Goal: Task Accomplishment & Management: Manage account settings

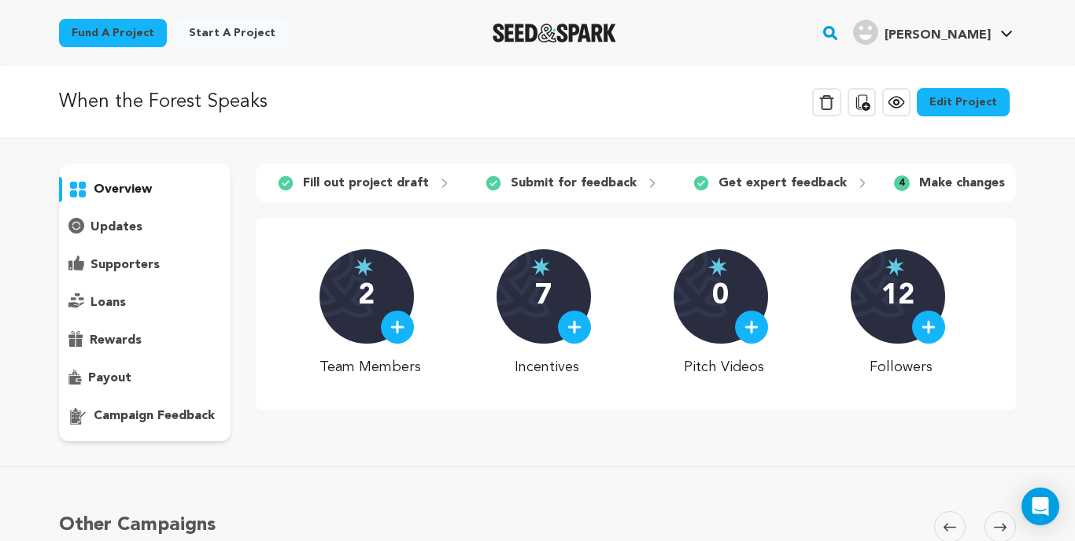
click at [126, 413] on p "campaign feedback" at bounding box center [154, 416] width 121 height 19
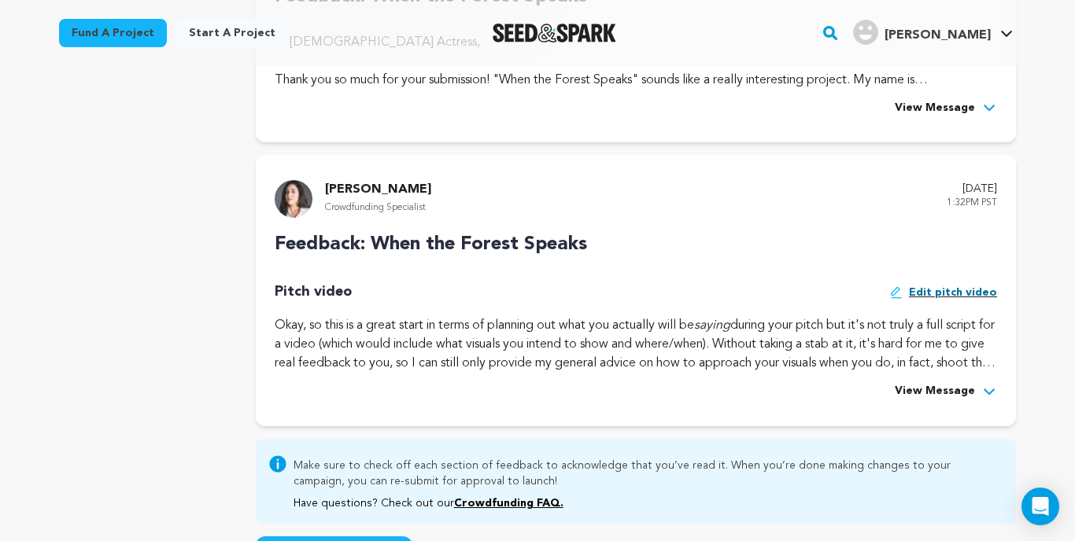
scroll to position [534, 0]
click at [968, 201] on span "Edit pitch video" at bounding box center [953, 193] width 88 height 16
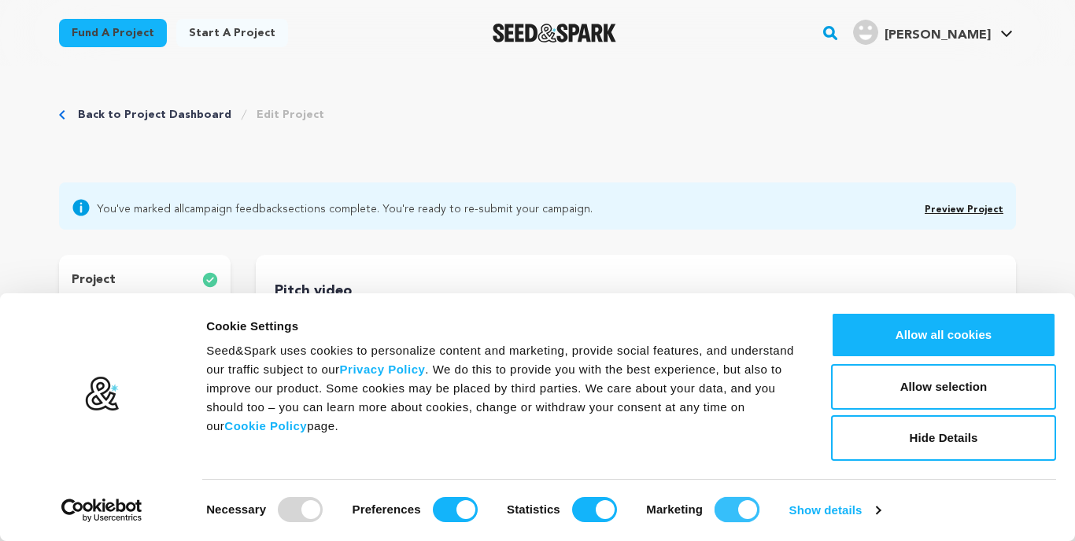
click at [723, 509] on input "Marketing" at bounding box center [737, 509] width 45 height 25
checkbox input "false"
click at [587, 509] on input "Statistics" at bounding box center [594, 509] width 45 height 25
checkbox input "false"
click at [435, 512] on input "Preferences" at bounding box center [455, 509] width 45 height 25
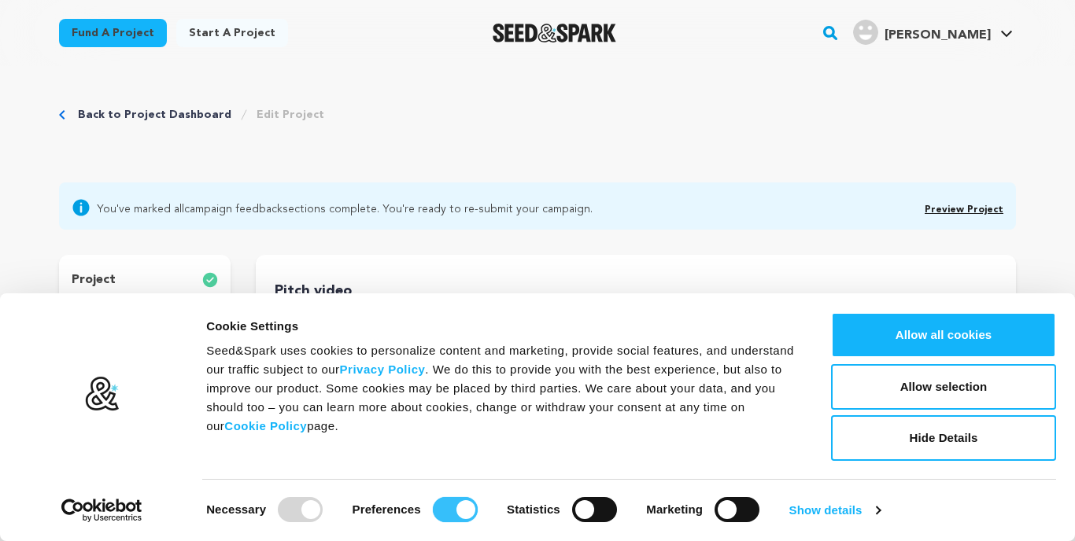
checkbox input "false"
click at [966, 386] on button "Allow selection" at bounding box center [943, 387] width 225 height 46
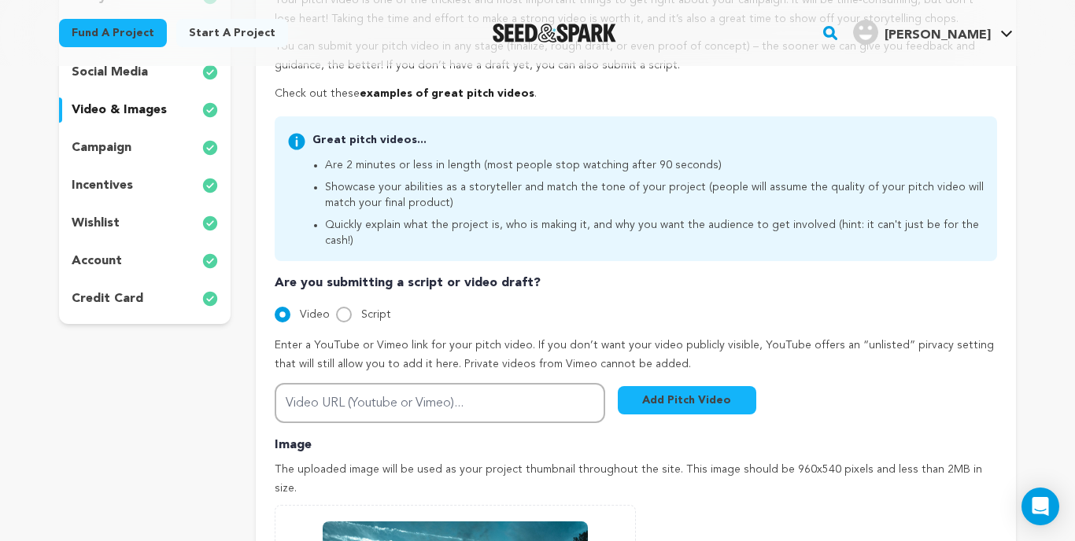
scroll to position [322, 0]
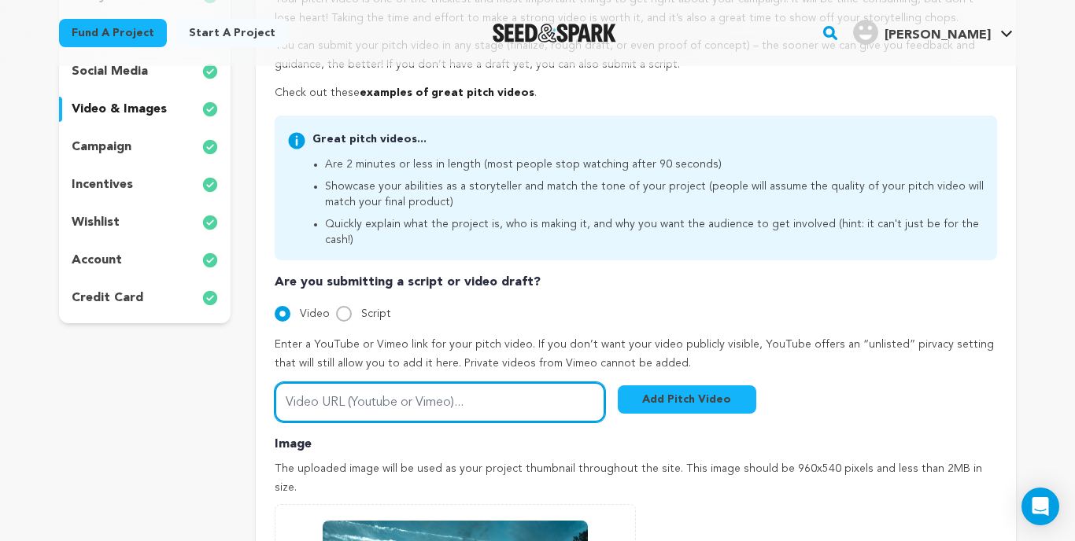
click at [394, 382] on input "Video URL (Youtube or Vimeo)..." at bounding box center [440, 402] width 331 height 40
paste input "https://youtu.be/ujGYsFGdXhc"
type input "https://youtu.be/ujGYsFGdXhc"
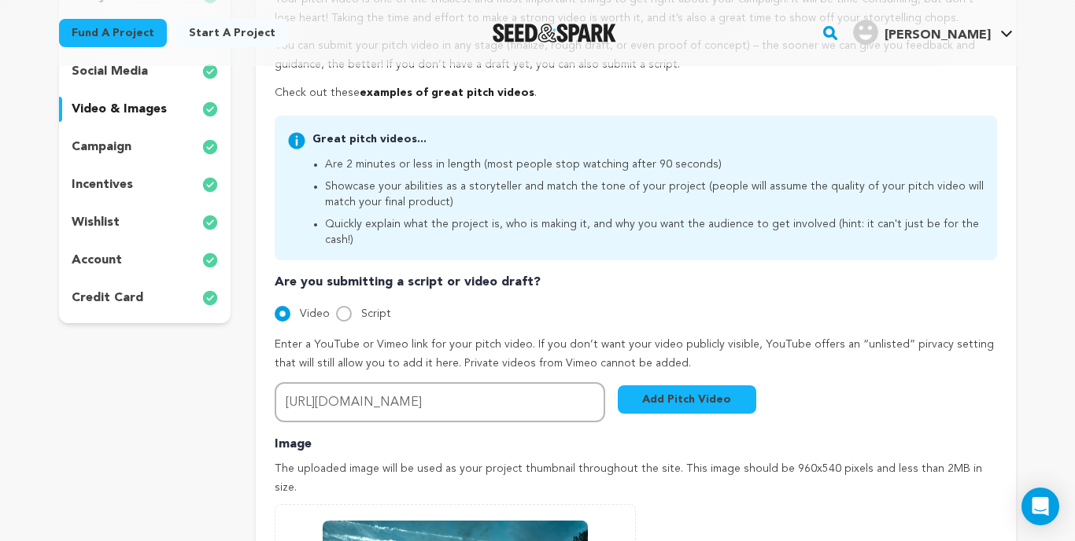
click at [708, 386] on button "Add Pitch Video" at bounding box center [687, 400] width 139 height 28
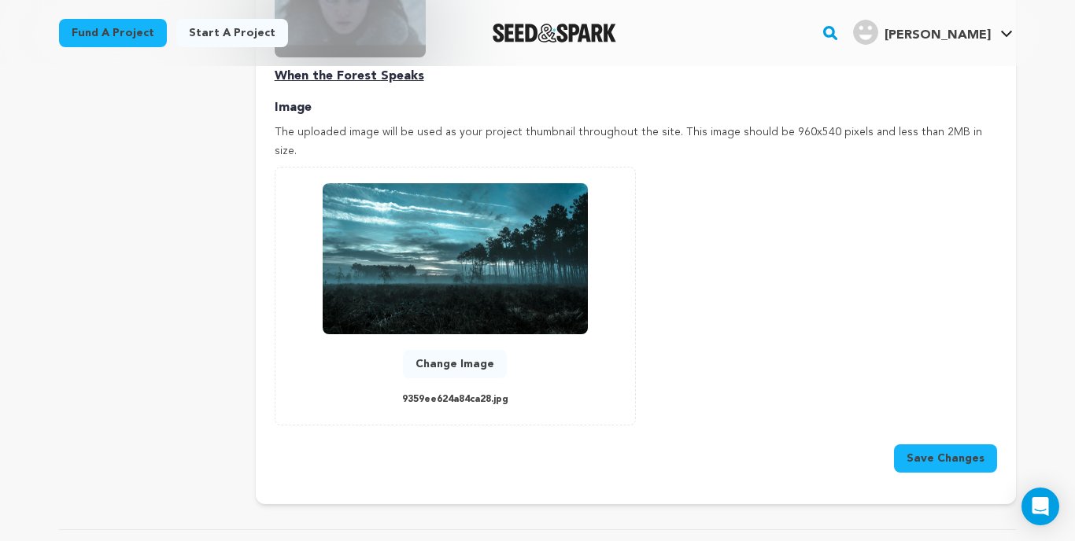
scroll to position [708, 0]
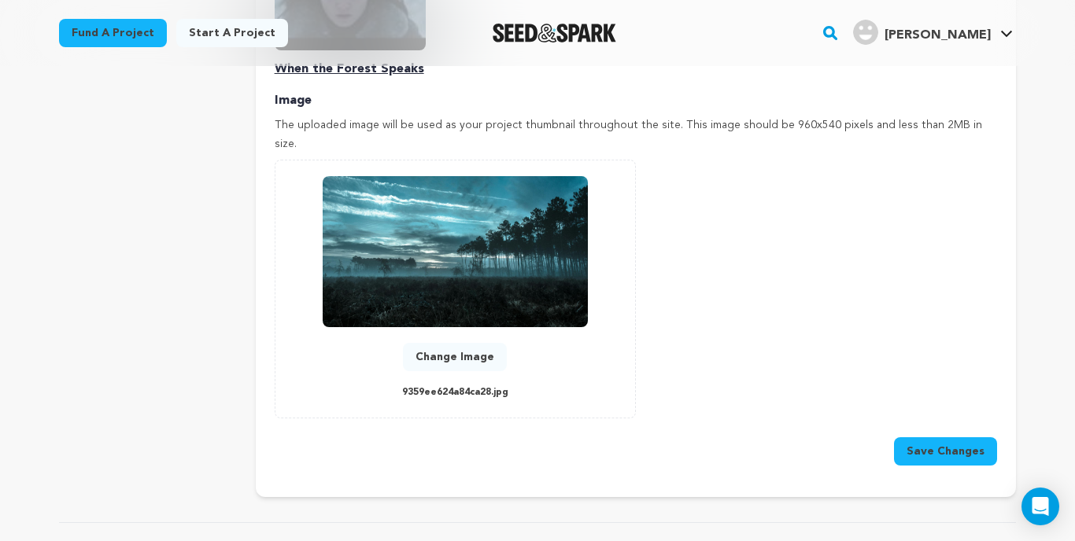
click at [966, 438] on button "Save Changes" at bounding box center [945, 452] width 103 height 28
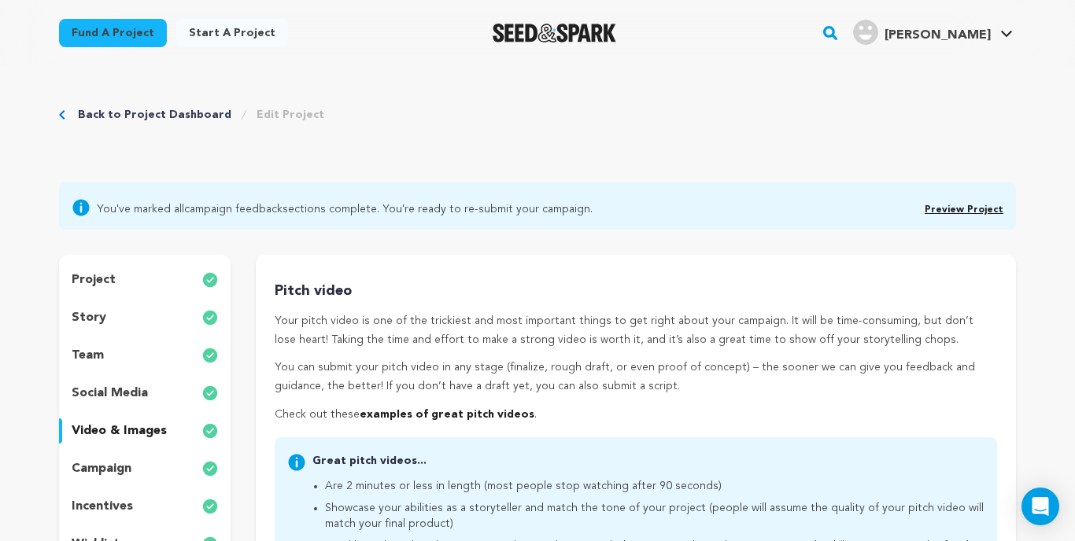
scroll to position [0, 0]
click at [967, 207] on link "Preview Project" at bounding box center [964, 209] width 79 height 9
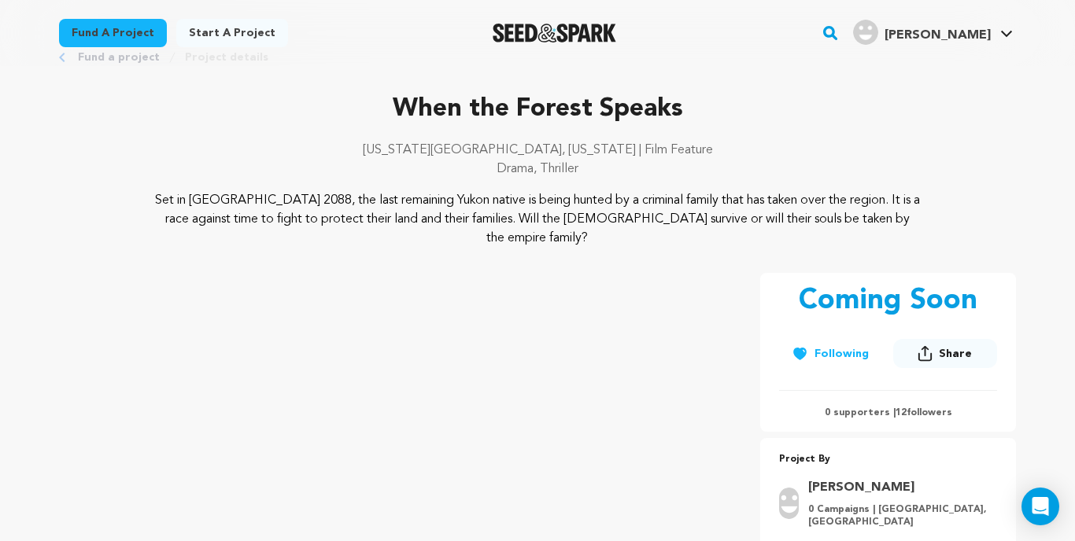
scroll to position [46, 0]
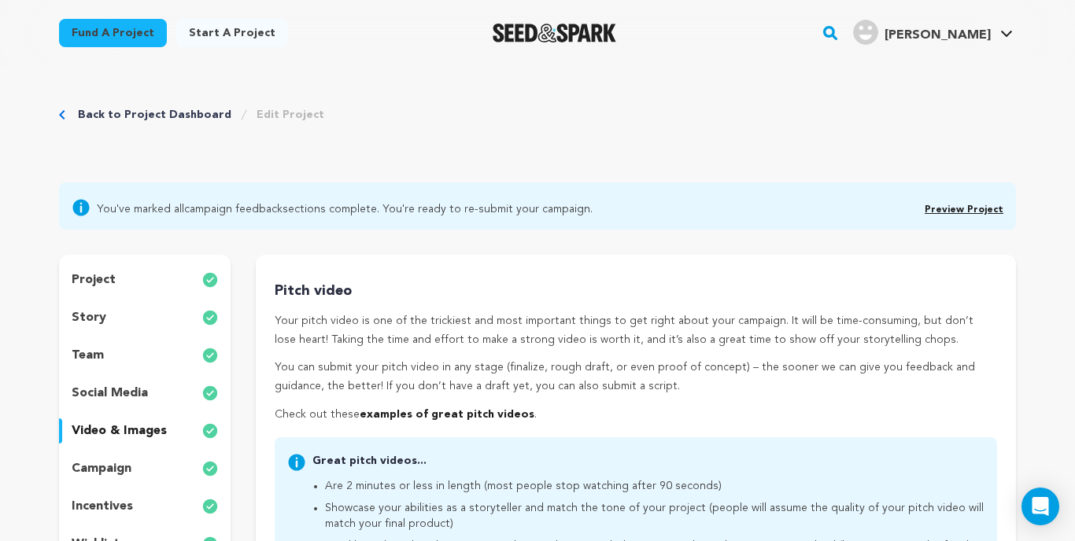
click at [973, 205] on span "Preview Project" at bounding box center [964, 207] width 79 height 19
click at [959, 209] on link "Preview Project" at bounding box center [964, 209] width 79 height 9
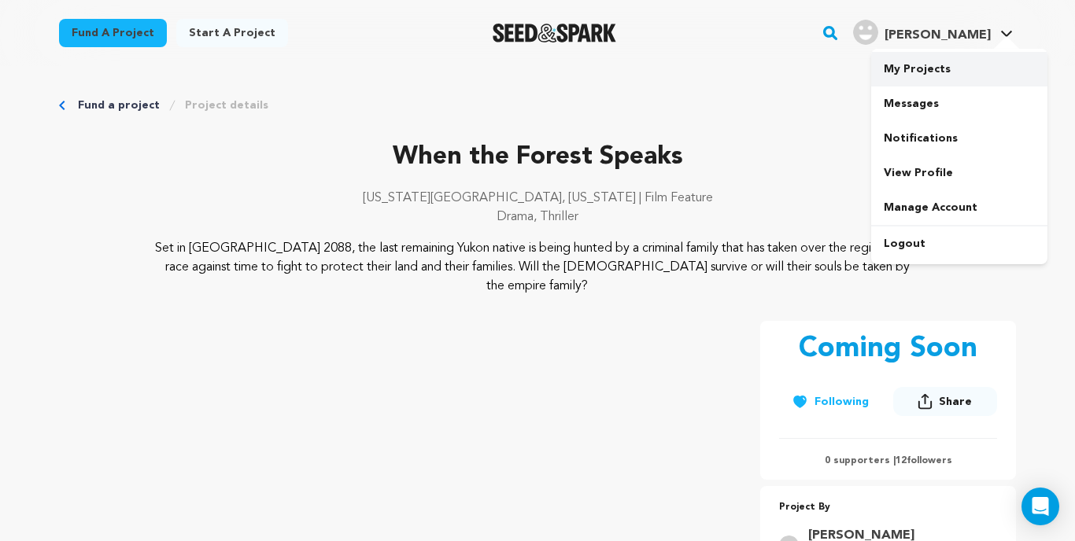
click at [934, 76] on link "My Projects" at bounding box center [959, 69] width 176 height 35
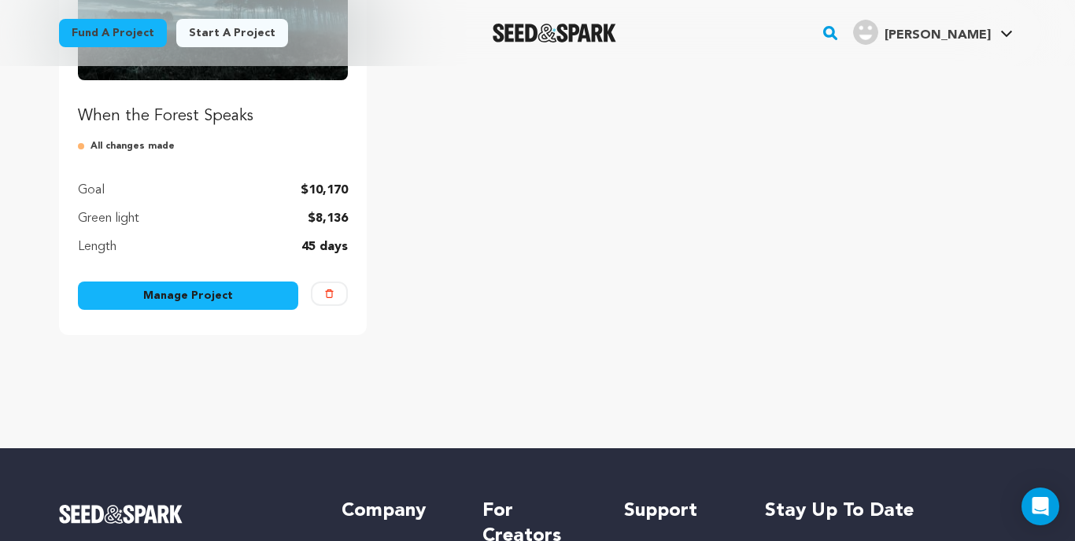
scroll to position [332, 0]
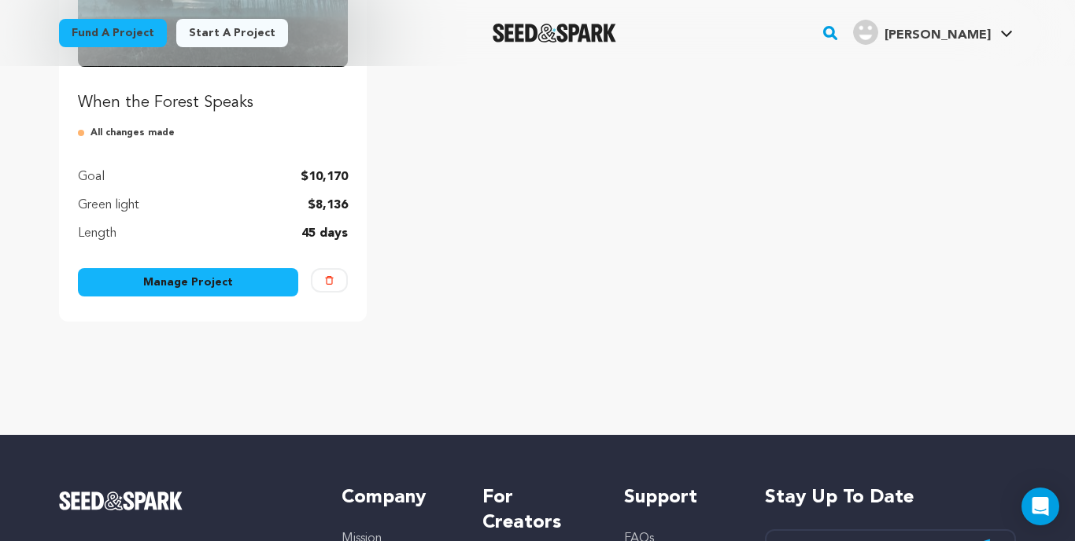
click at [170, 286] on link "Manage Project" at bounding box center [188, 282] width 220 height 28
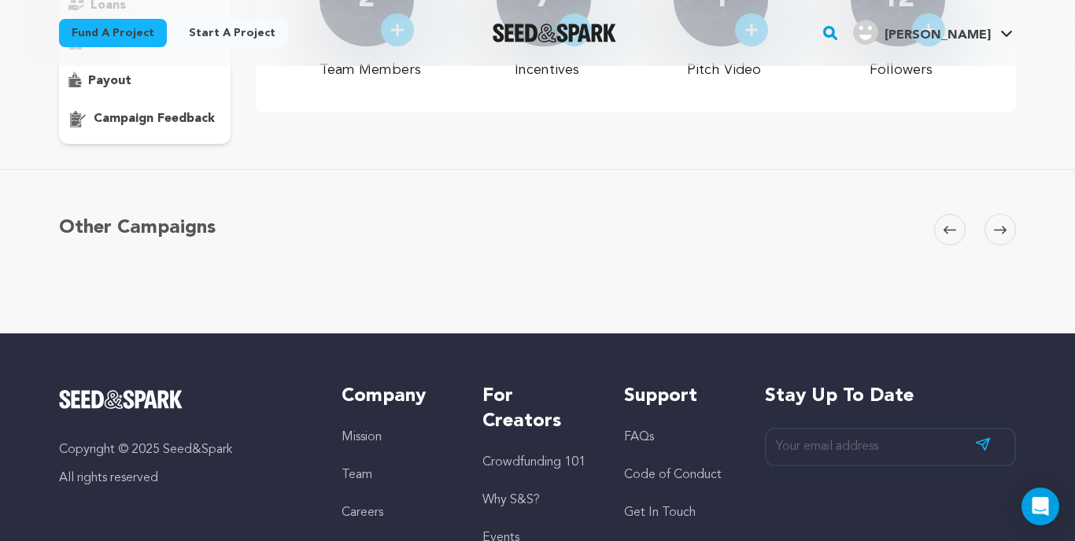
scroll to position [282, 0]
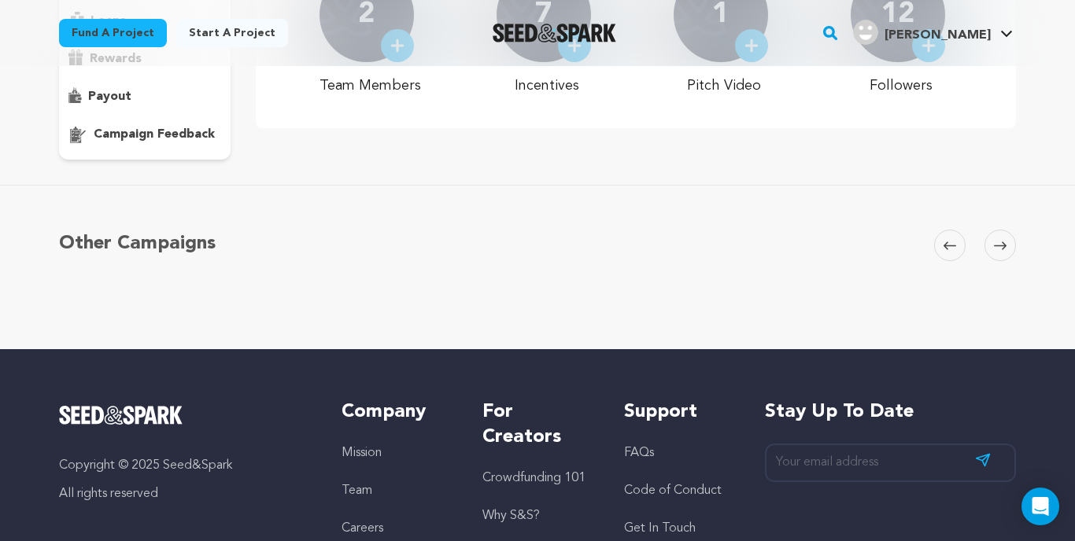
click at [151, 139] on p "campaign feedback" at bounding box center [154, 134] width 121 height 19
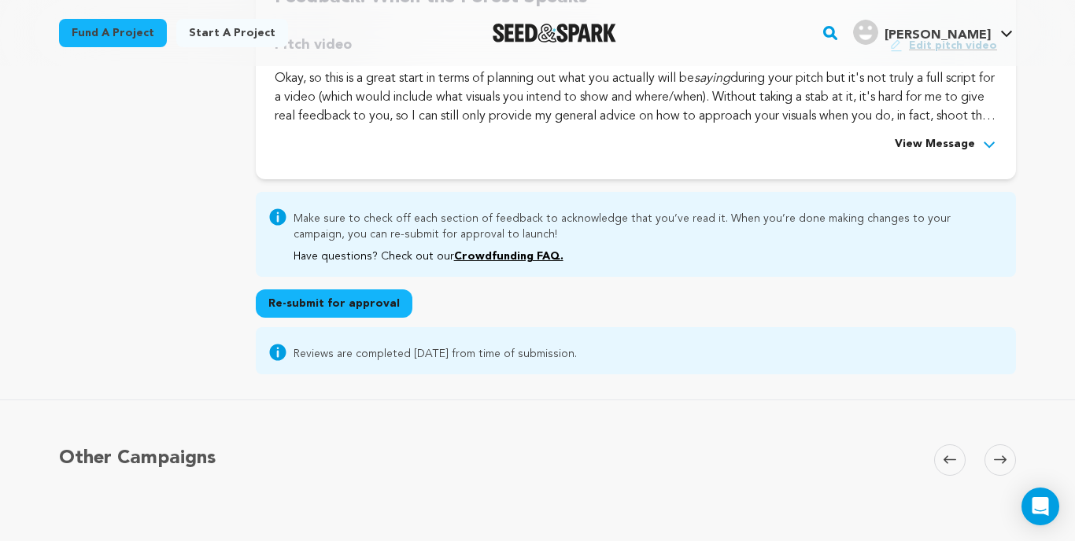
scroll to position [784, 0]
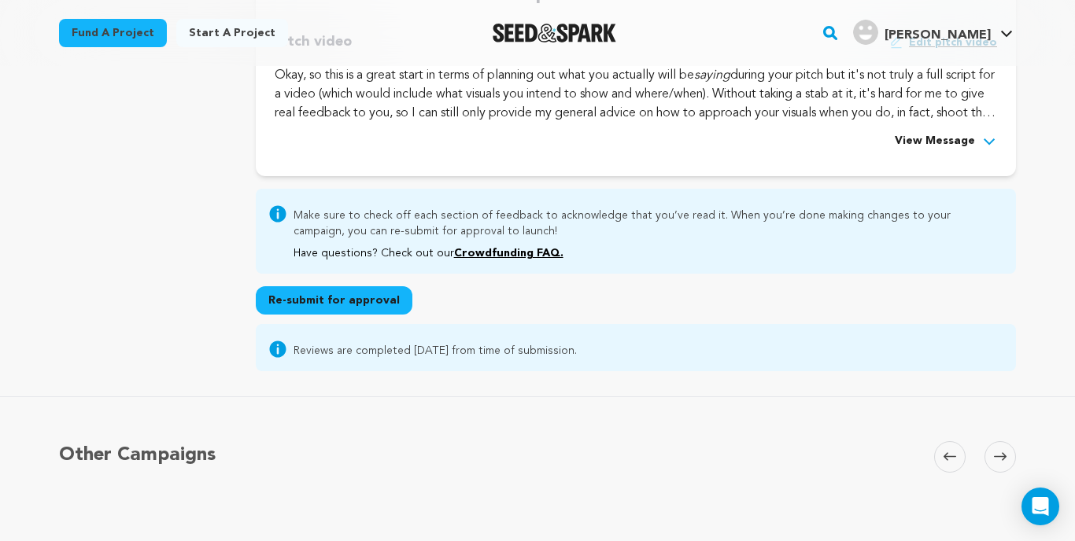
click at [347, 286] on button "Re-submit for approval" at bounding box center [334, 300] width 157 height 28
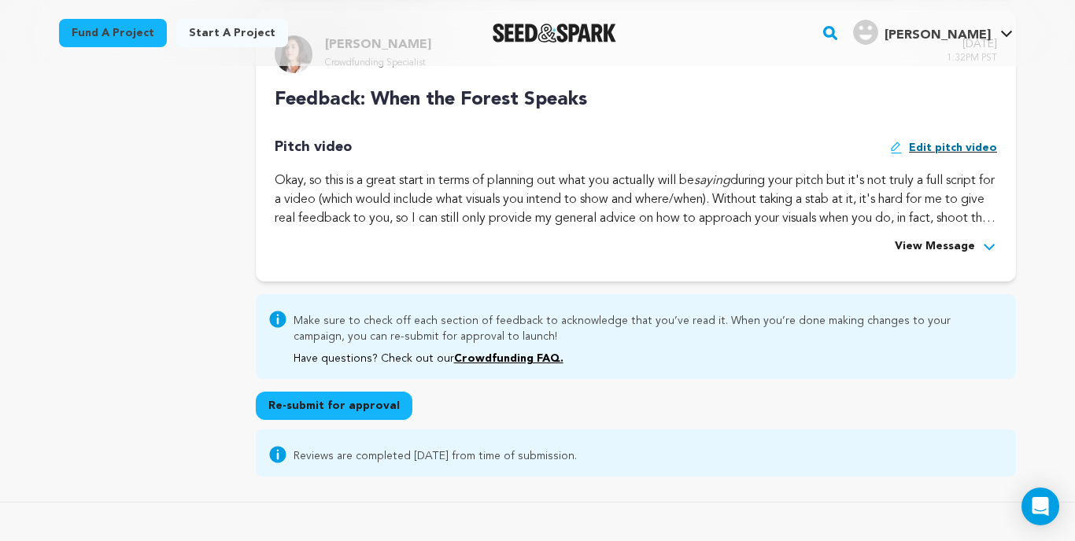
scroll to position [670, 0]
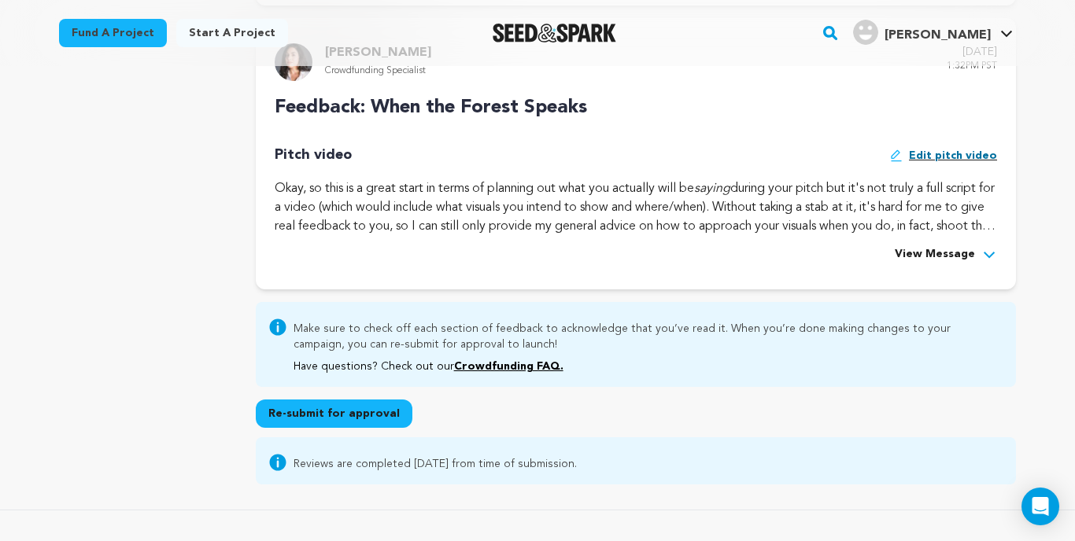
click at [946, 246] on span "View Message" at bounding box center [935, 255] width 80 height 19
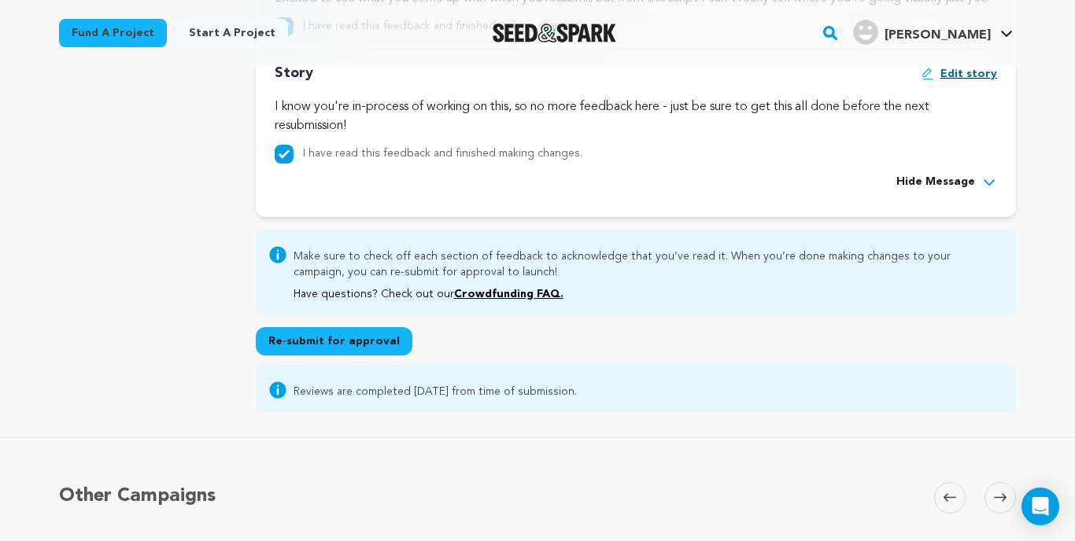
scroll to position [1156, 0]
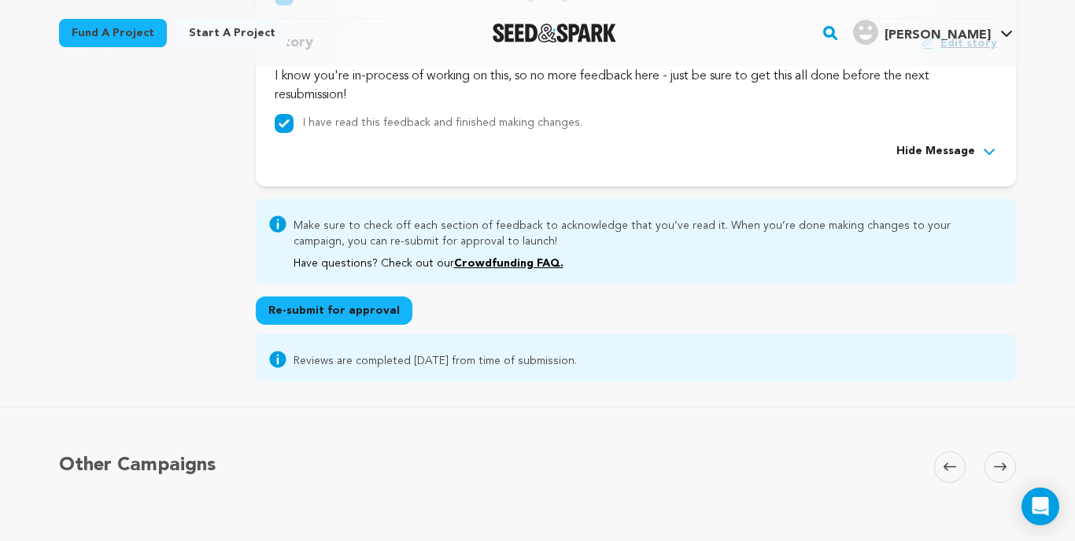
click at [345, 325] on button "Re-submit for approval" at bounding box center [334, 311] width 157 height 28
click at [316, 325] on button "Re-submit for approval" at bounding box center [334, 311] width 157 height 28
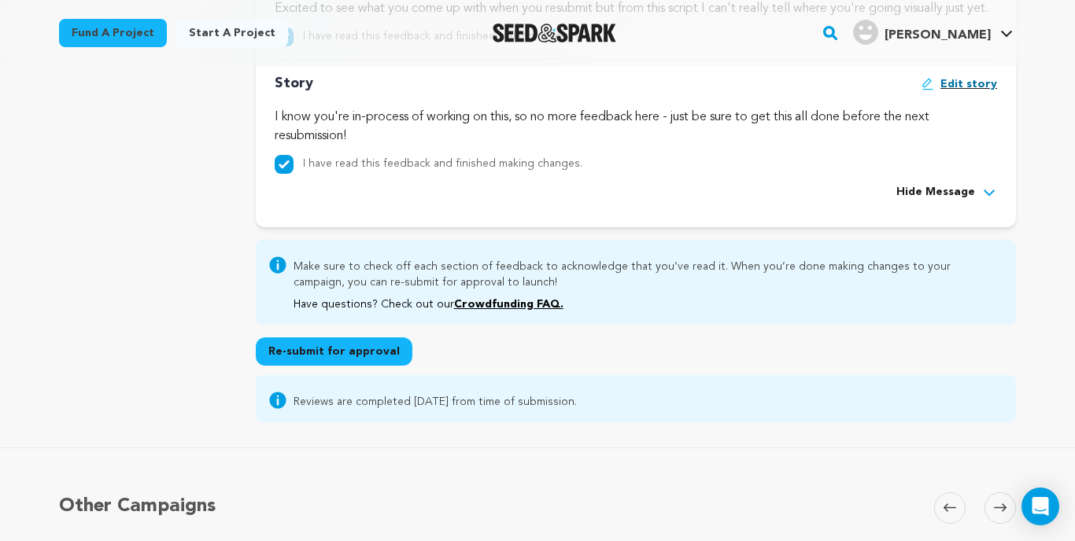
scroll to position [1103, 0]
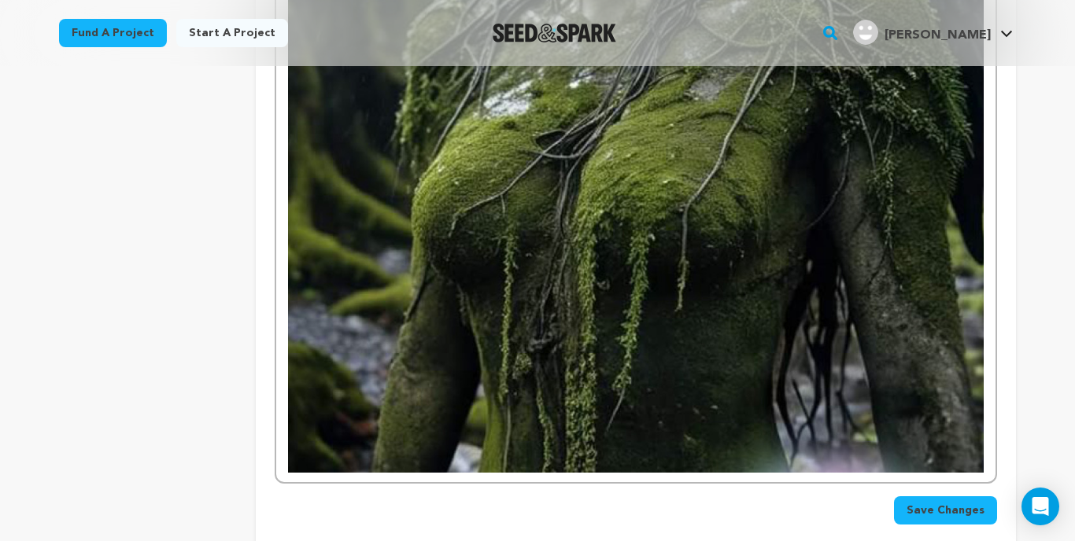
scroll to position [1851, 0]
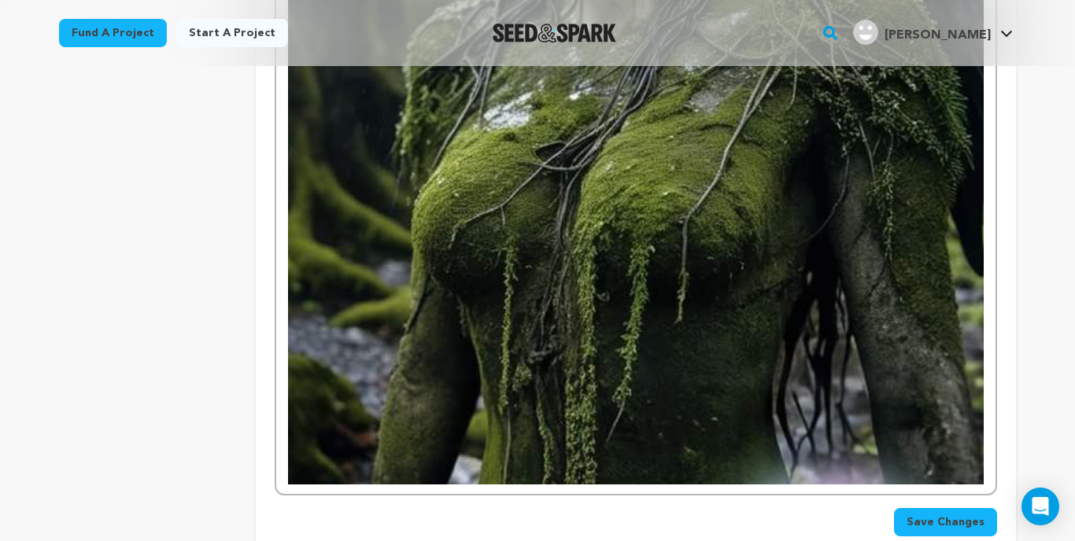
click at [961, 527] on span "Save Changes" at bounding box center [946, 523] width 78 height 16
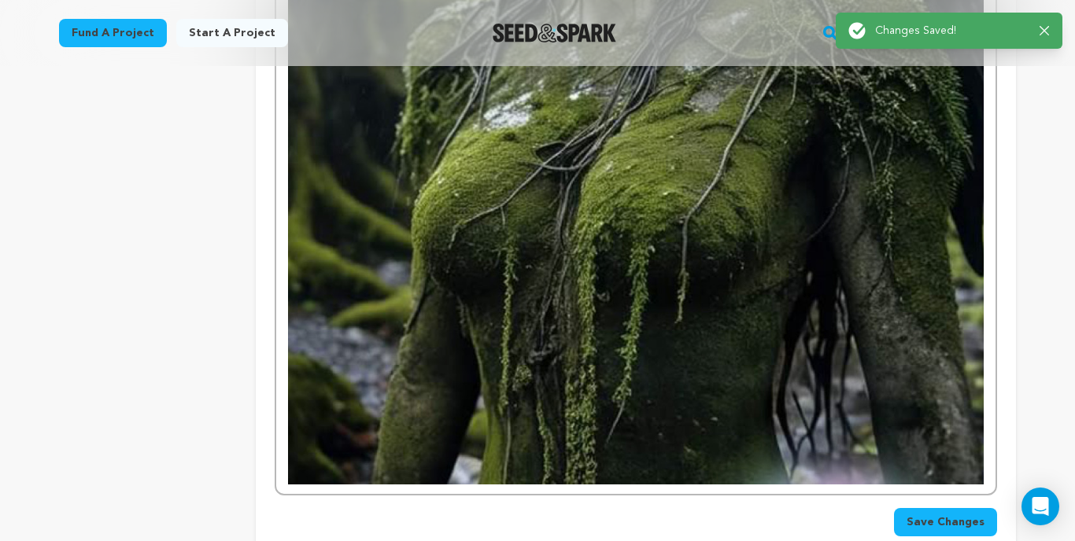
scroll to position [0, 0]
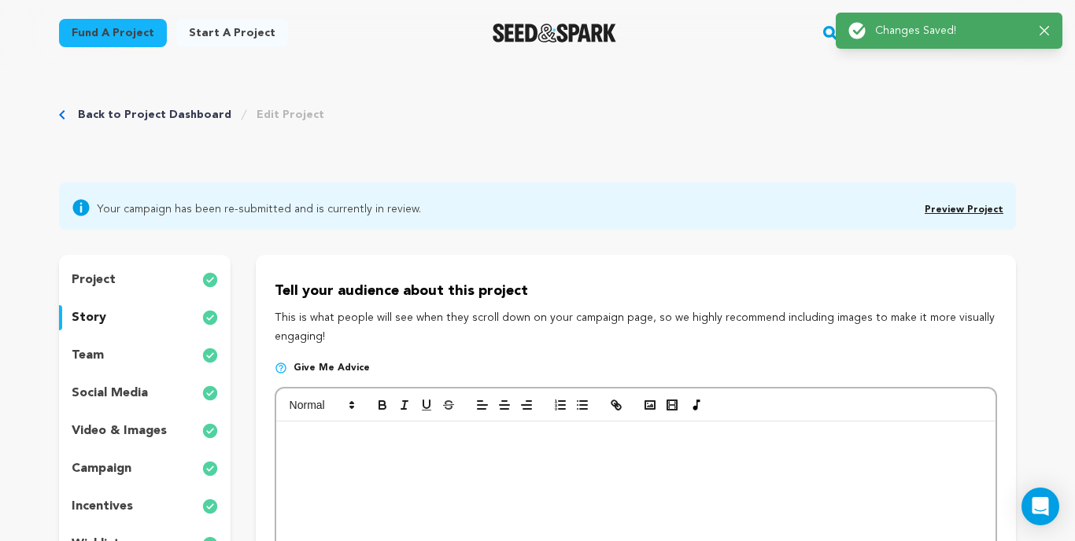
click at [962, 205] on link "Preview Project" at bounding box center [964, 209] width 79 height 9
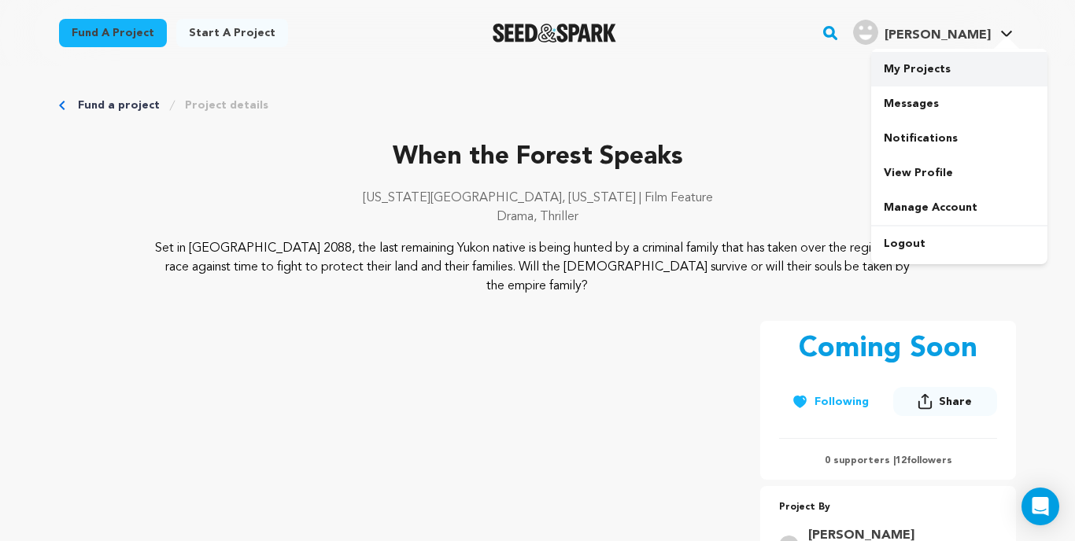
click at [925, 75] on link "My Projects" at bounding box center [959, 69] width 176 height 35
